Goal: Register for event/course

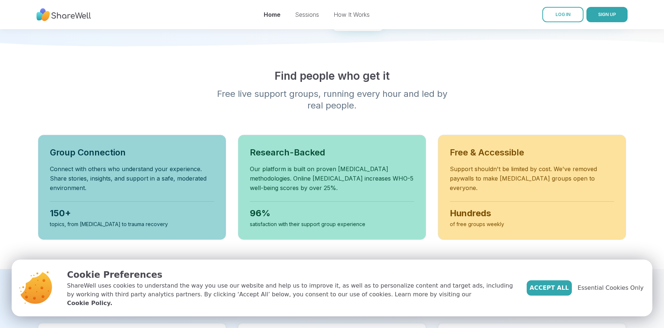
scroll to position [198, 0]
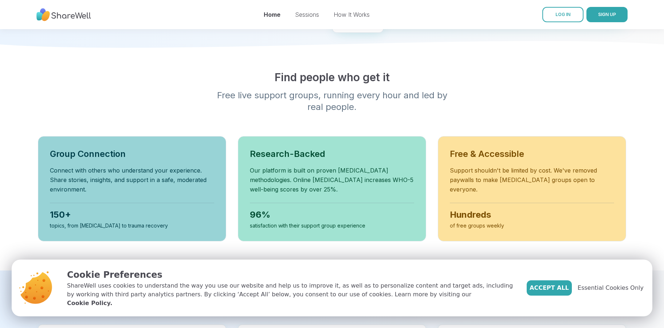
click at [462, 211] on div "Hundreds of free groups weekly" at bounding box center [532, 216] width 164 height 27
click at [487, 156] on div "Free & Accessible Support shouldn't be limited by cost. We've removed paywalls …" at bounding box center [532, 188] width 188 height 105
drag, startPoint x: 487, startPoint y: 157, endPoint x: 480, endPoint y: 168, distance: 12.6
click at [487, 158] on div "Free & Accessible Support shouldn't be limited by cost. We've removed paywalls …" at bounding box center [532, 188] width 188 height 105
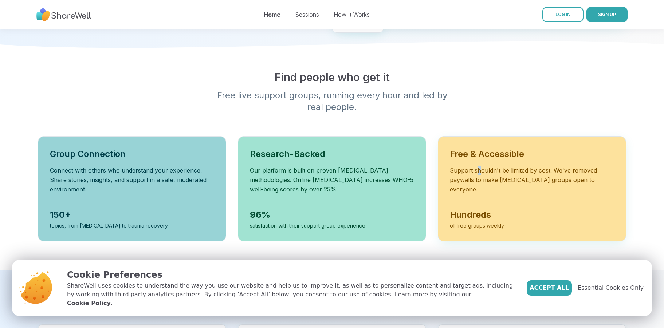
click at [478, 176] on div "Free & Accessible Support shouldn't be limited by cost. We've removed paywalls …" at bounding box center [532, 188] width 188 height 105
click at [482, 241] on div "Free & Accessible Support shouldn't be limited by cost. We've removed paywalls …" at bounding box center [532, 188] width 188 height 105
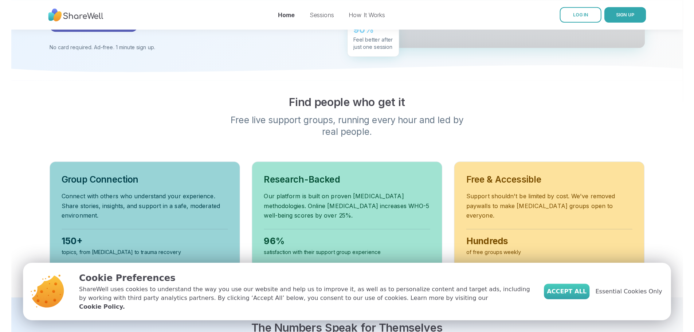
scroll to position [161, 0]
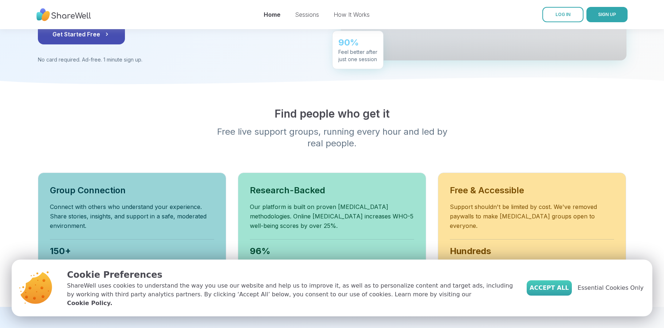
click at [565, 292] on span "Accept All" at bounding box center [549, 288] width 39 height 9
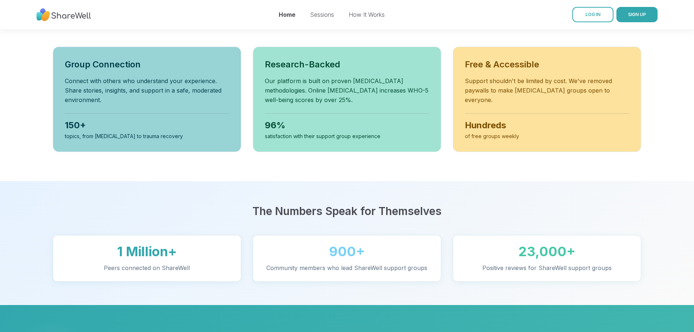
scroll to position [309, 0]
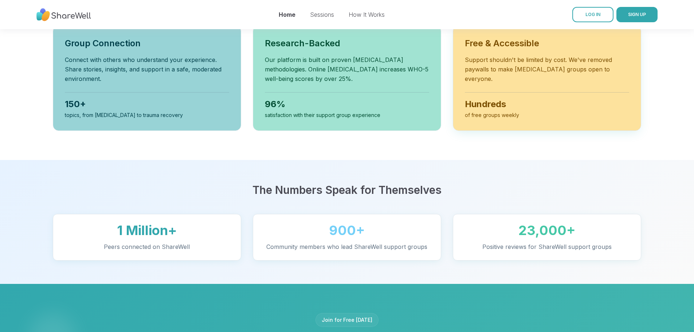
click at [508, 110] on div "Hundreds" at bounding box center [547, 104] width 164 height 12
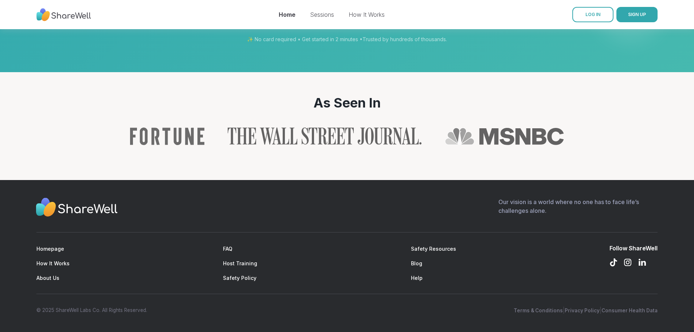
scroll to position [0, 0]
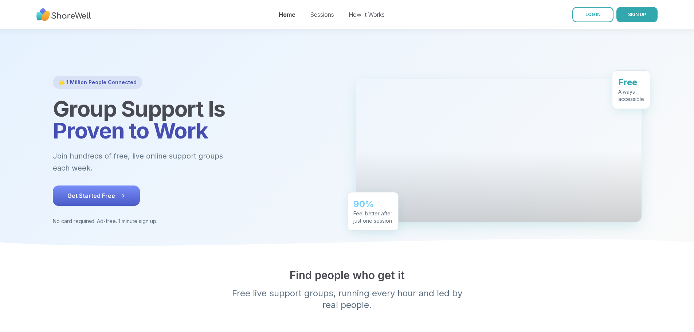
click at [54, 206] on button "Get Started Free" at bounding box center [96, 195] width 87 height 20
click at [627, 128] on div at bounding box center [499, 150] width 286 height 143
click at [497, 215] on div at bounding box center [499, 150] width 286 height 143
click at [644, 88] on div "Always accessible" at bounding box center [631, 95] width 26 height 15
